Goal: Information Seeking & Learning: Learn about a topic

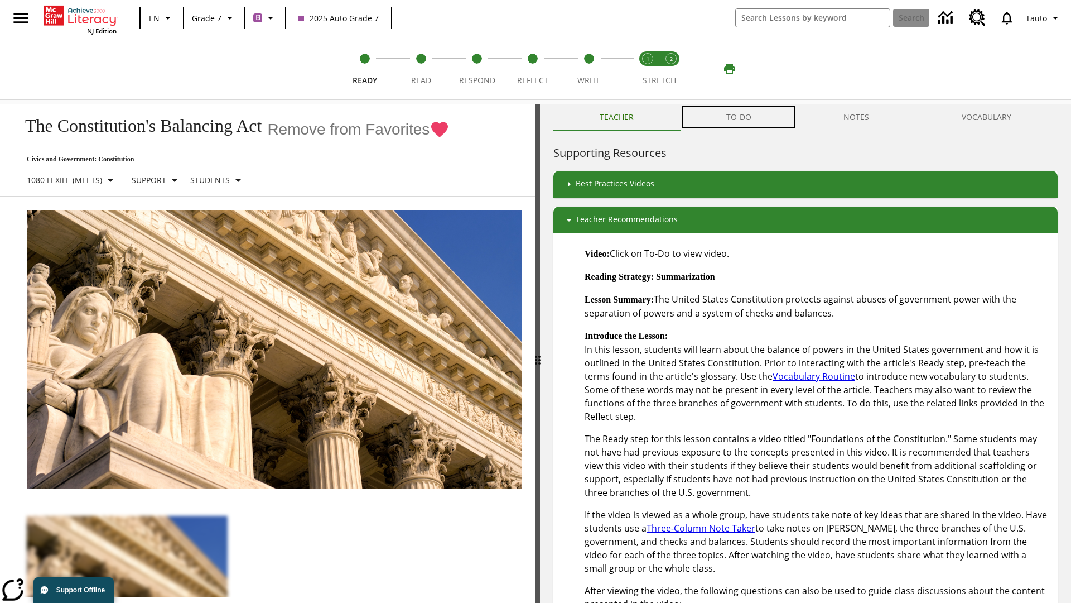
click at [739, 117] on button "TO-DO" at bounding box center [739, 117] width 118 height 27
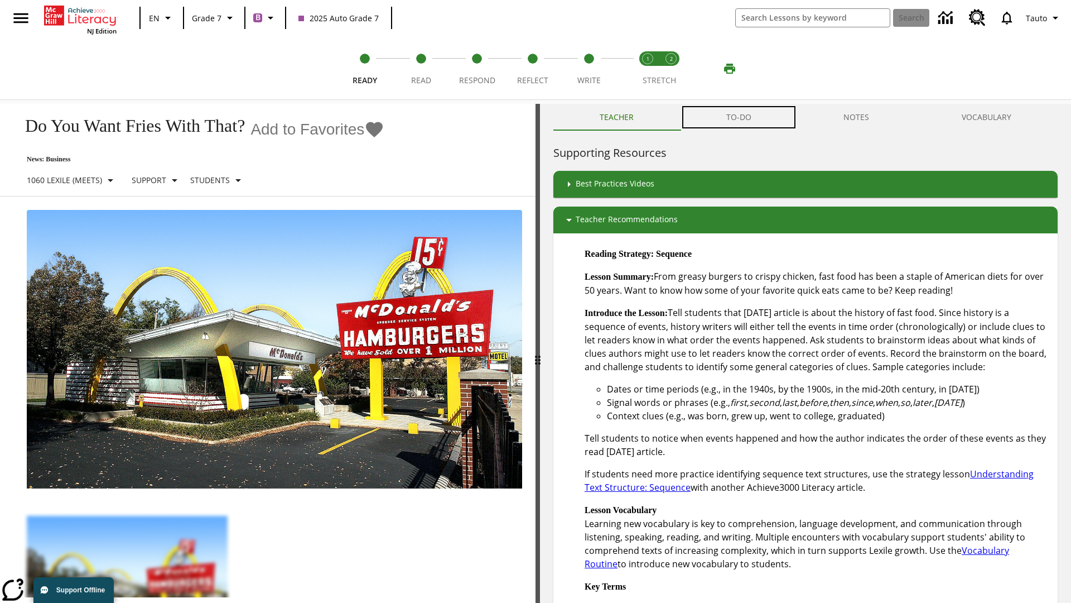
click at [739, 117] on button "TO-DO" at bounding box center [739, 117] width 118 height 27
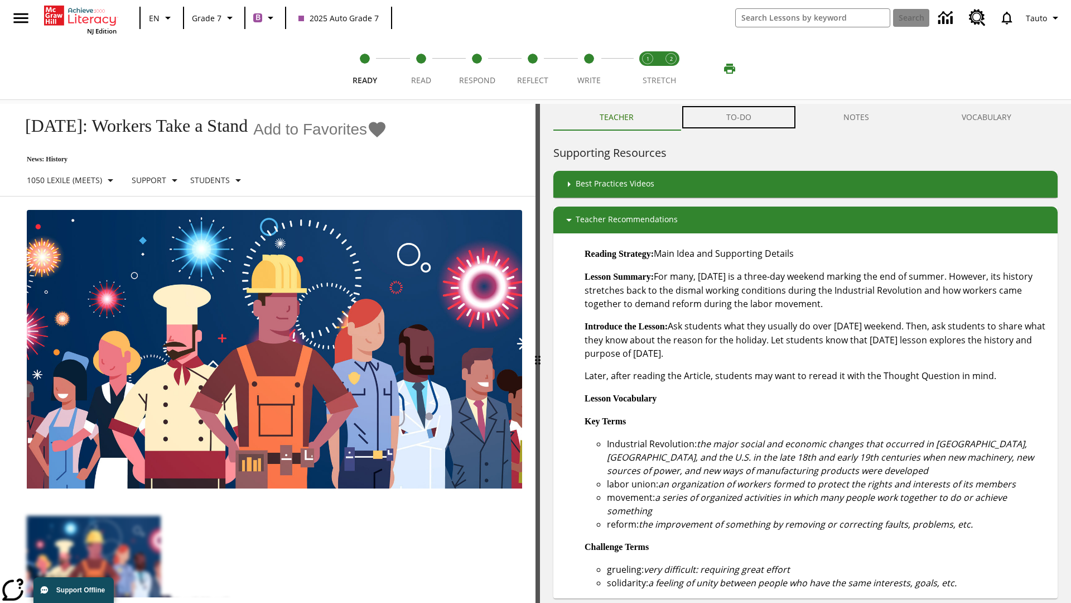
click at [739, 117] on button "TO-DO" at bounding box center [739, 117] width 118 height 27
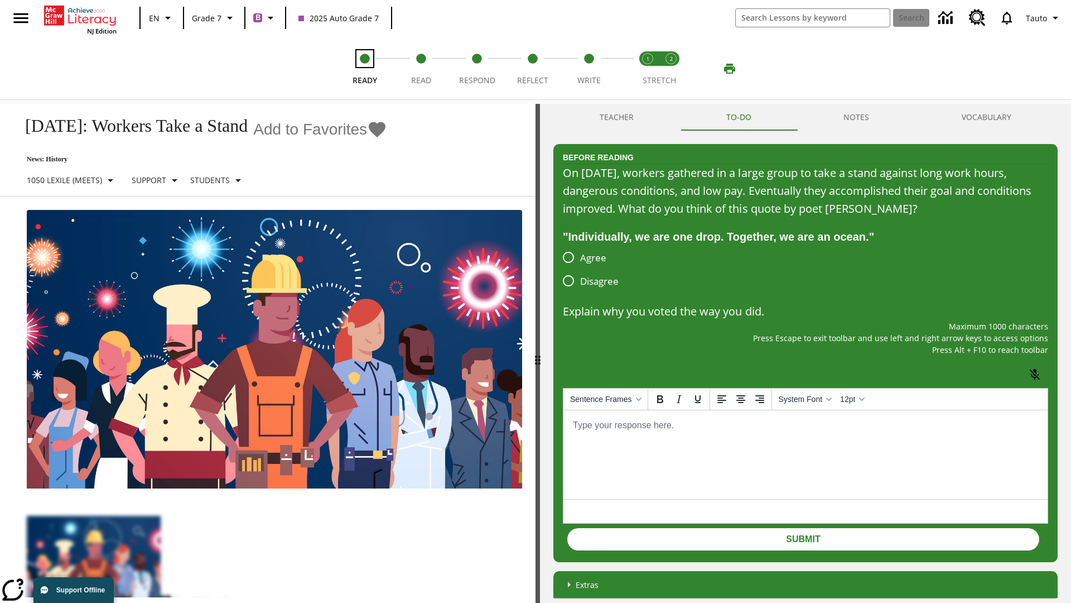
click at [365, 69] on span "Ready" at bounding box center [365, 76] width 25 height 20
click at [421, 69] on span "Read" at bounding box center [421, 76] width 20 height 20
